Goal: Find specific page/section: Find specific page/section

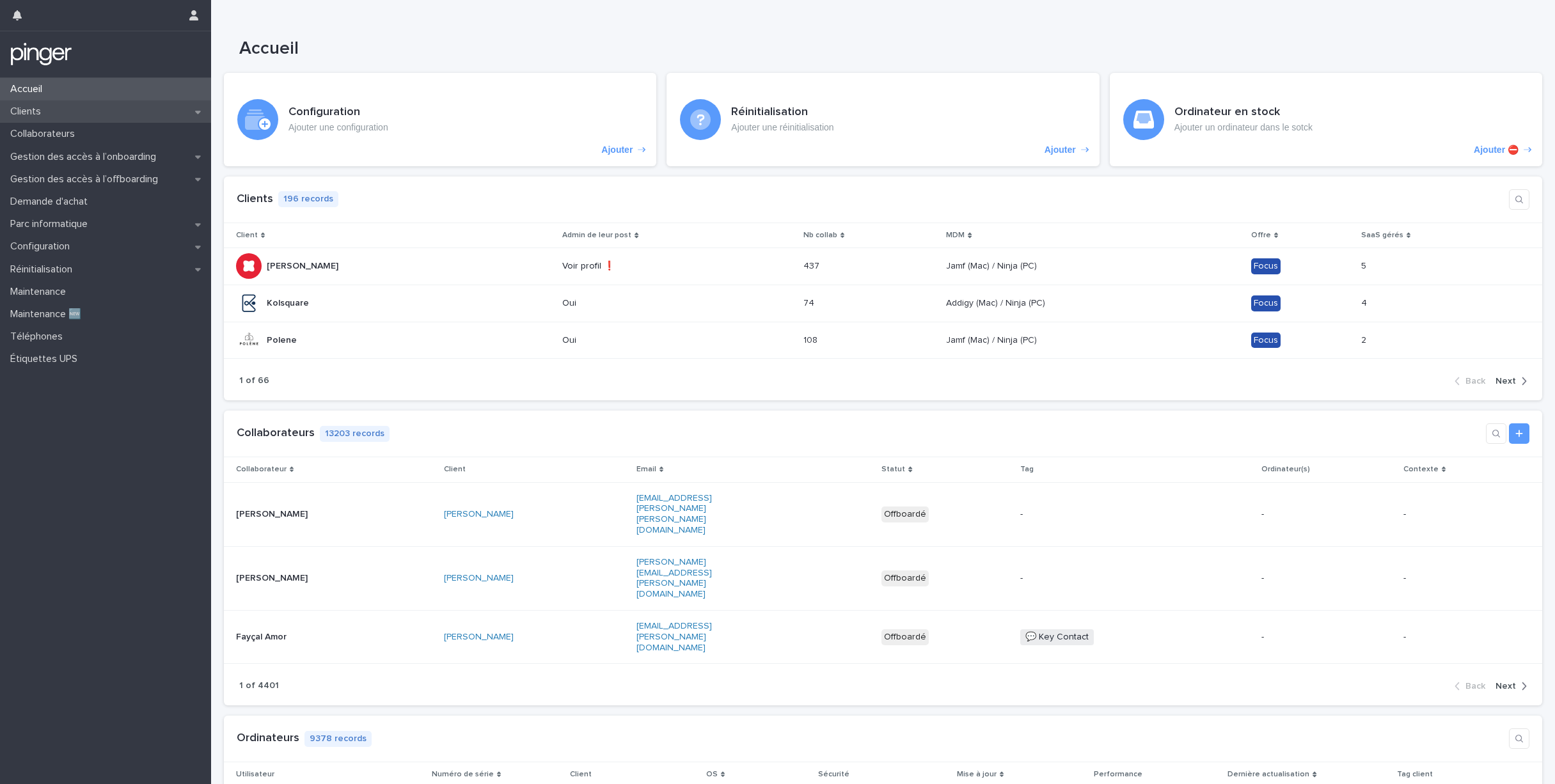
click at [66, 113] on div "Clients" at bounding box center [105, 112] width 211 height 23
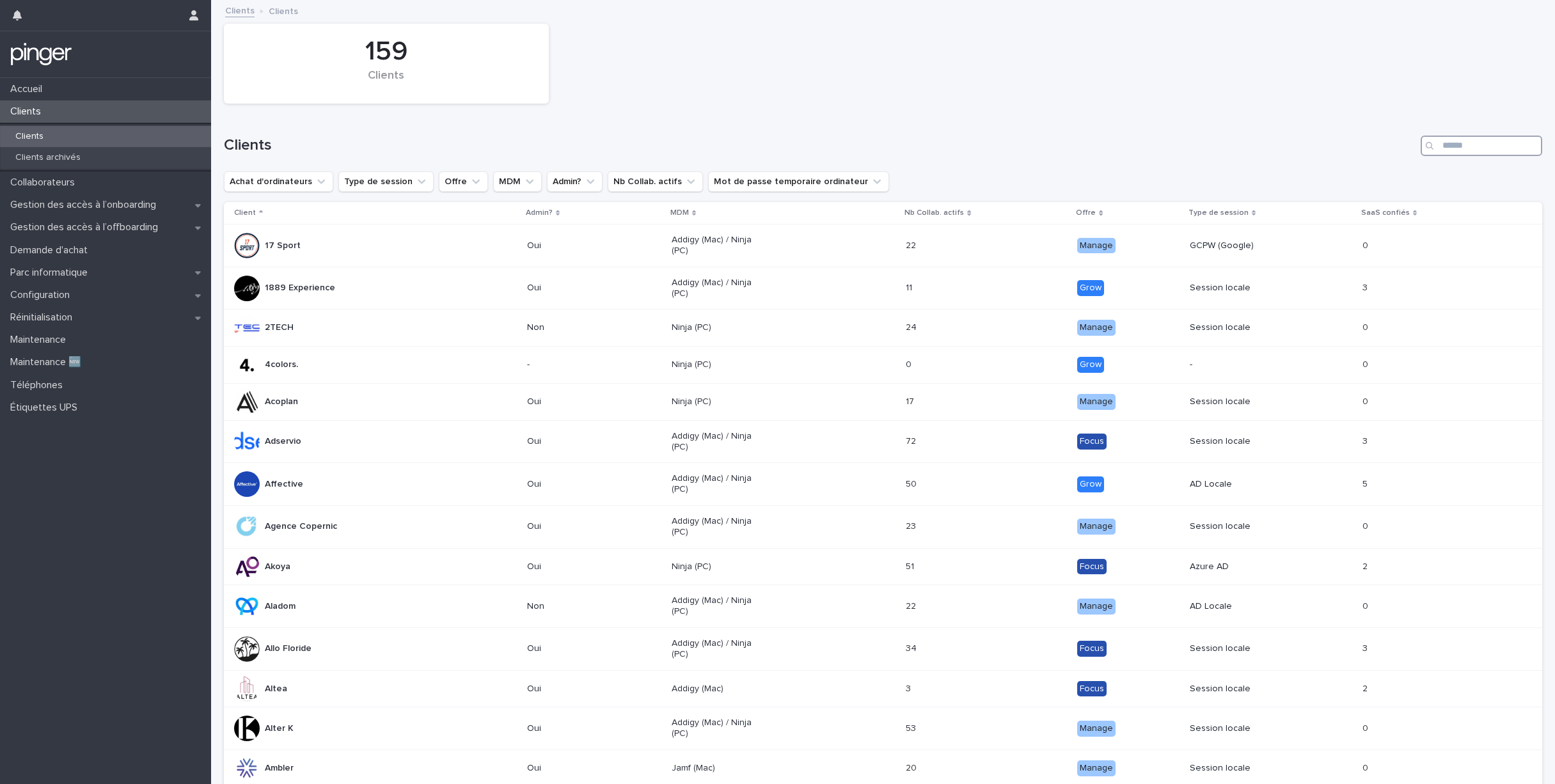
click at [1457, 148] on input "Search" at bounding box center [1481, 146] width 121 height 21
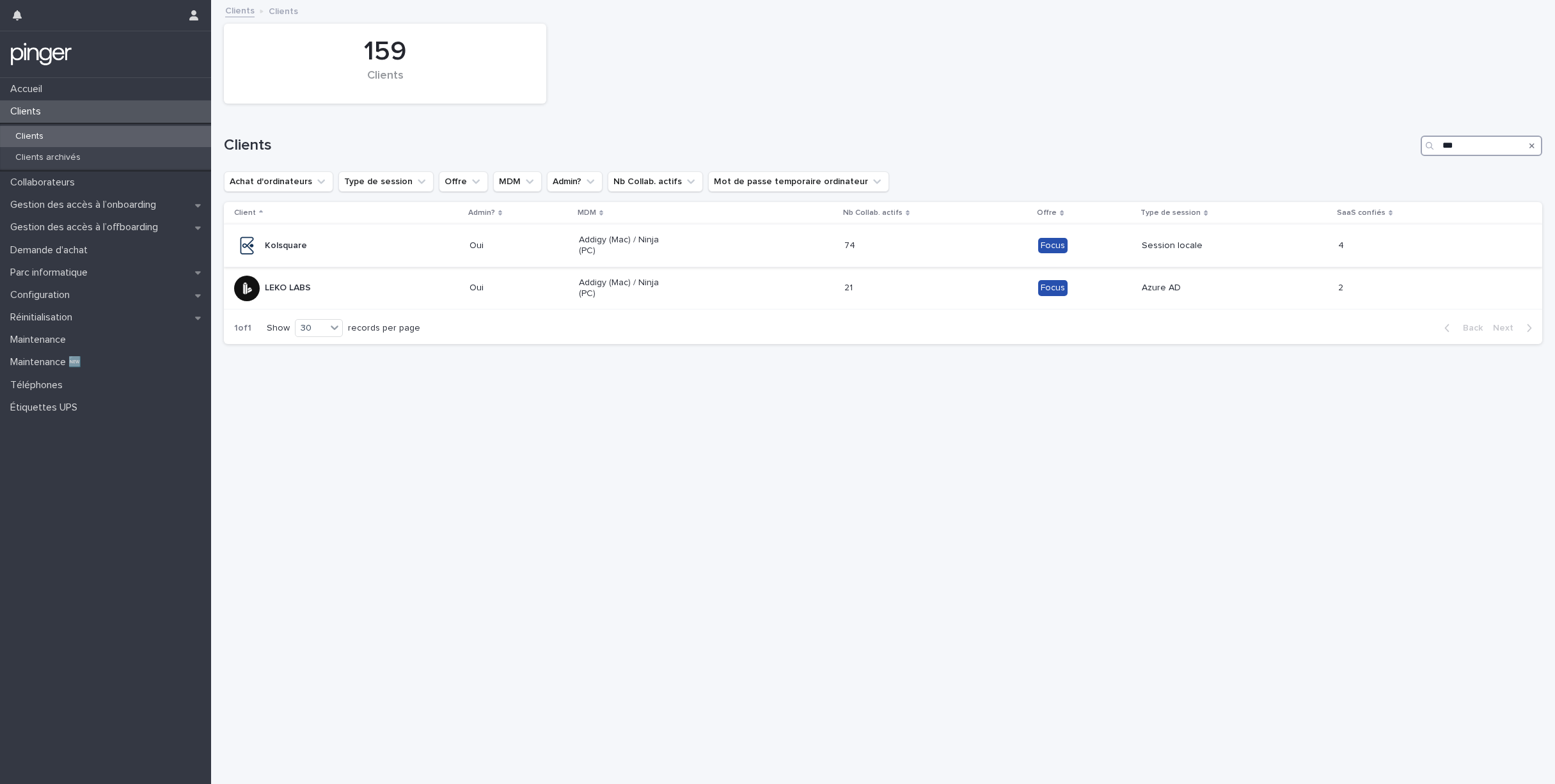
type input "***"
click at [413, 245] on div "Kolsquare" at bounding box center [346, 245] width 225 height 26
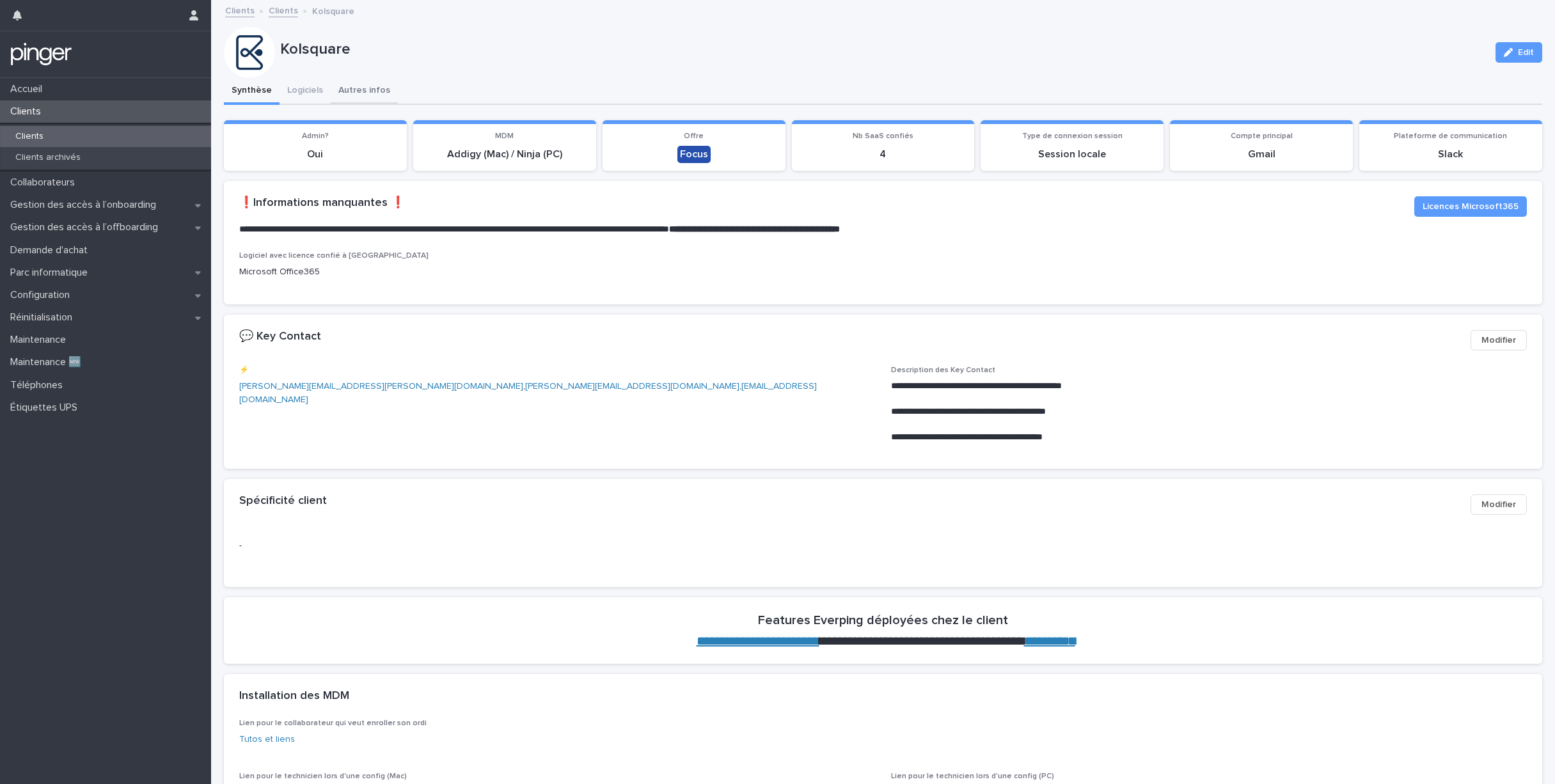
click at [371, 90] on button "Autres infos" at bounding box center [364, 91] width 67 height 26
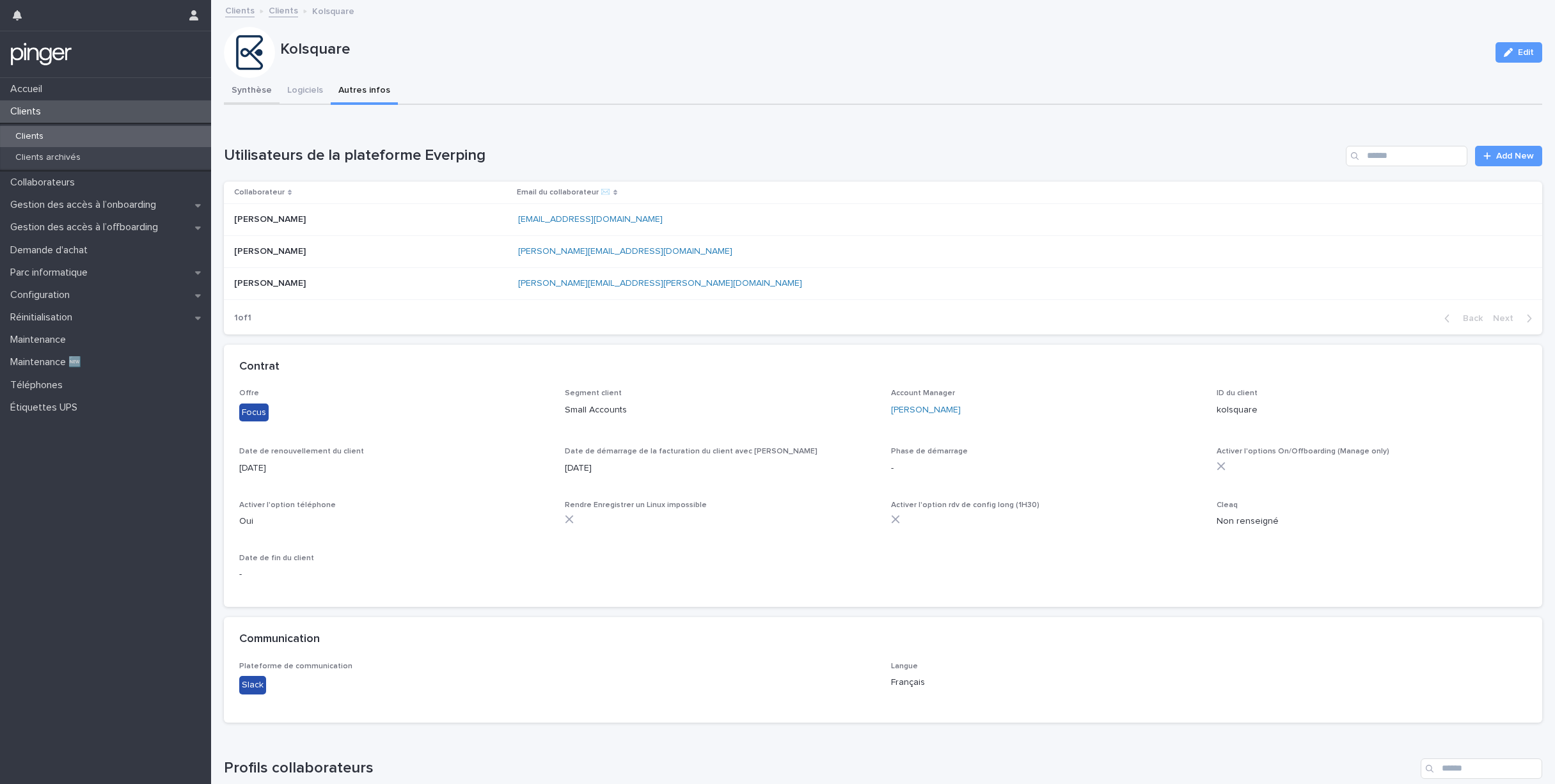
click at [252, 89] on button "Synthèse" at bounding box center [252, 91] width 56 height 26
